Goal: Navigation & Orientation: Find specific page/section

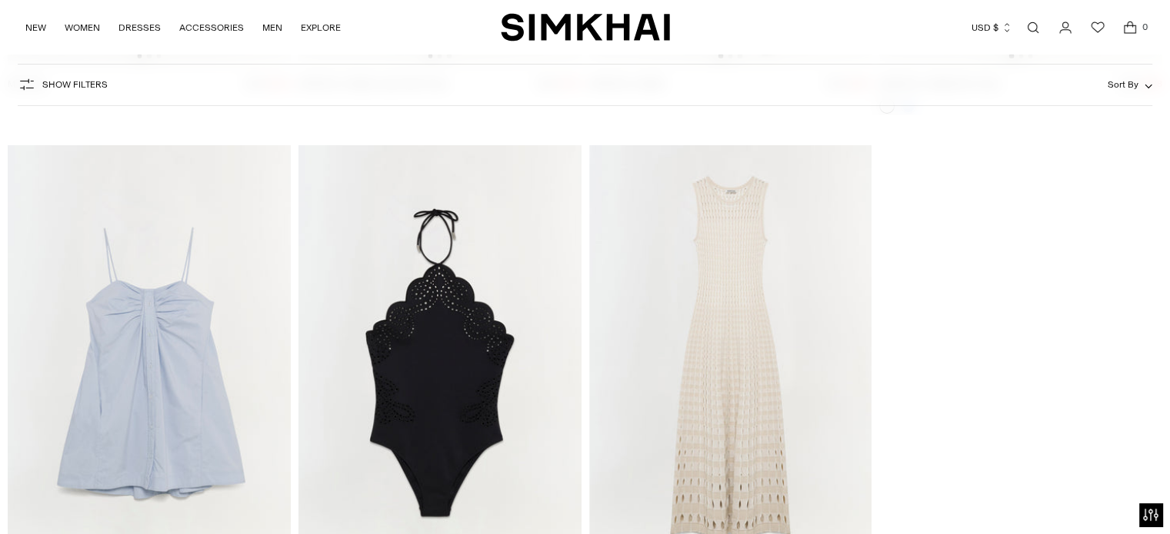
scroll to position [47008, 0]
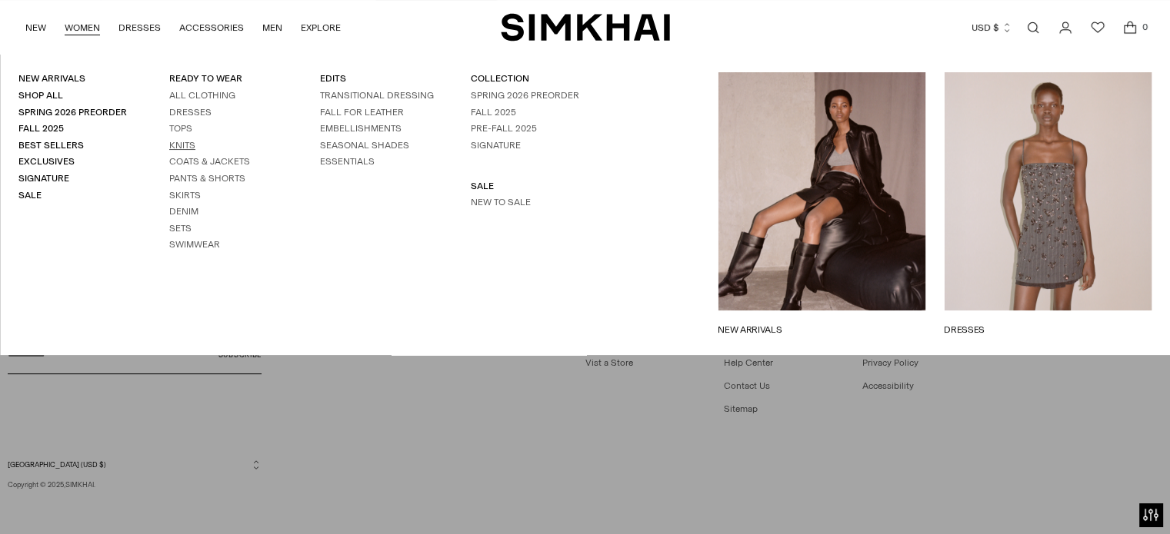
click at [181, 148] on link "Knits" at bounding box center [182, 145] width 26 height 11
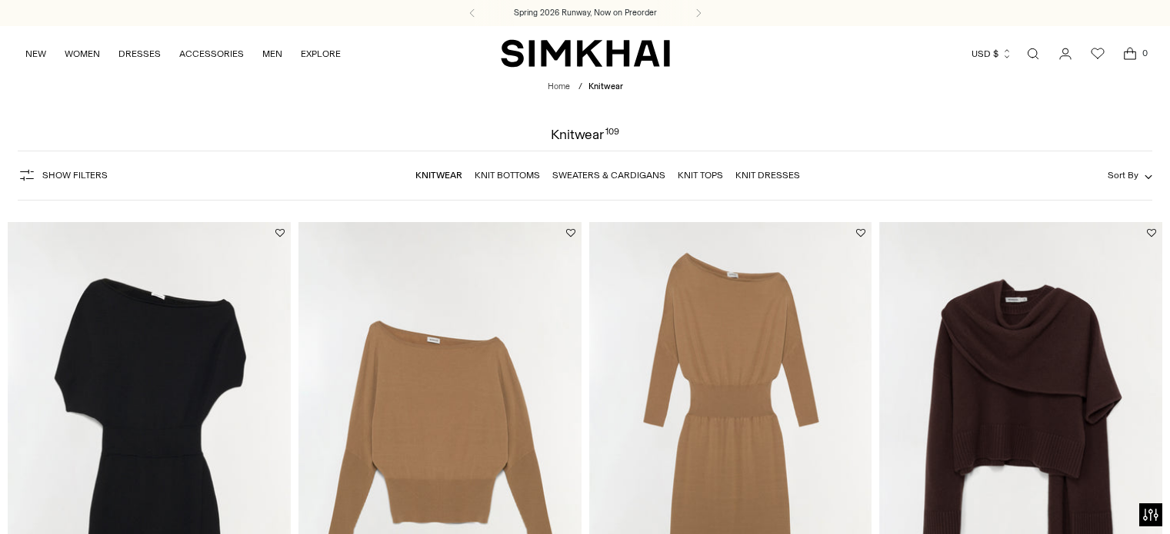
scroll to position [1208, 0]
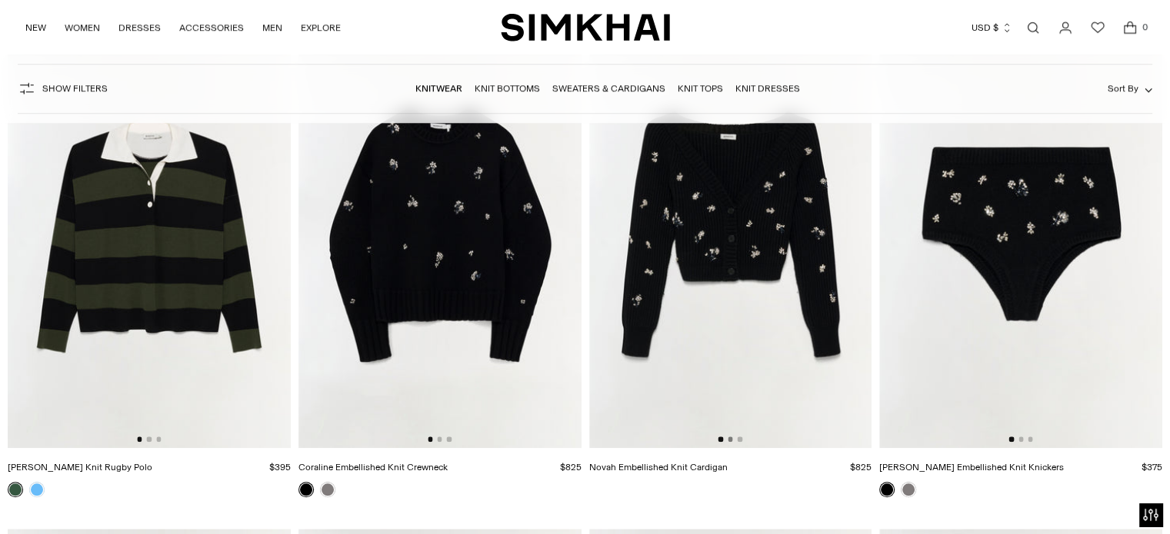
click at [731, 439] on button "Go to slide 2" at bounding box center [730, 439] width 5 height 5
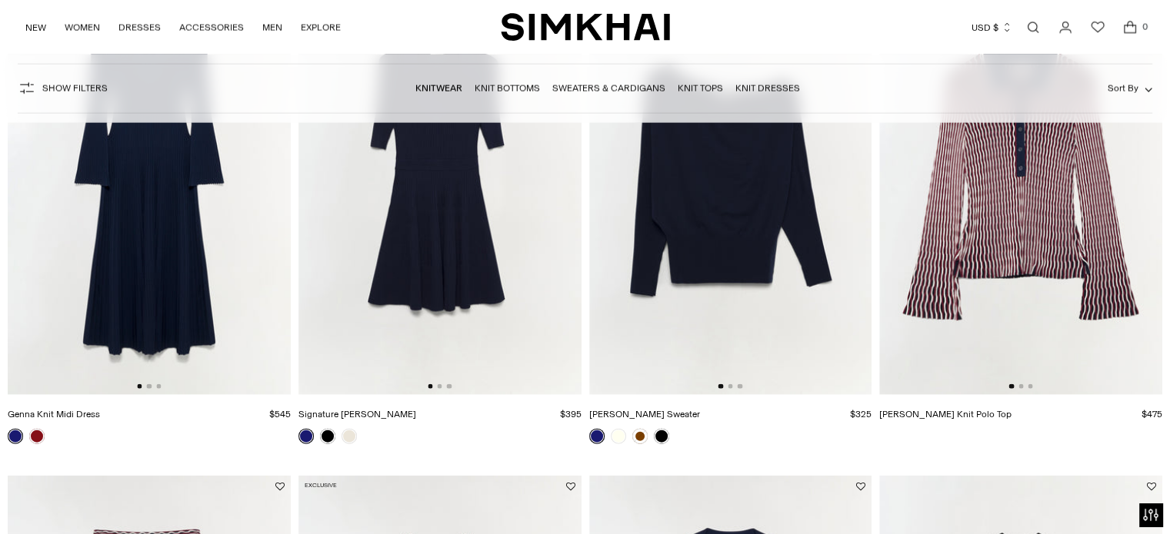
scroll to position [3185, 0]
